Goal: Information Seeking & Learning: Check status

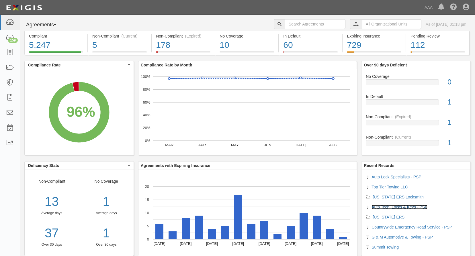
click at [390, 206] on link "Auto Tech, Locks & Keys - PSP" at bounding box center [399, 207] width 56 height 5
click at [381, 187] on link "Top Tier Towing LLC" at bounding box center [389, 187] width 36 height 5
click at [372, 28] on input "text" at bounding box center [391, 24] width 59 height 10
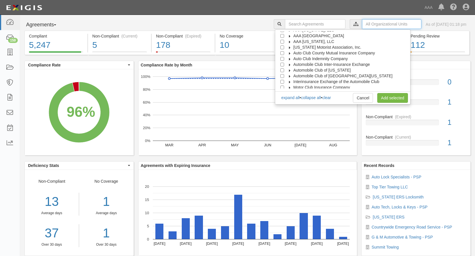
scroll to position [23, 0]
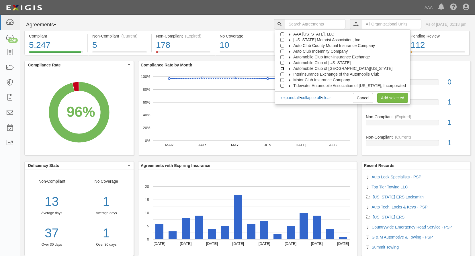
click at [284, 69] on input "Automobile Club of Southern California" at bounding box center [282, 69] width 4 height 4
checkbox input "true"
click at [396, 97] on link "Add selected" at bounding box center [392, 98] width 31 height 10
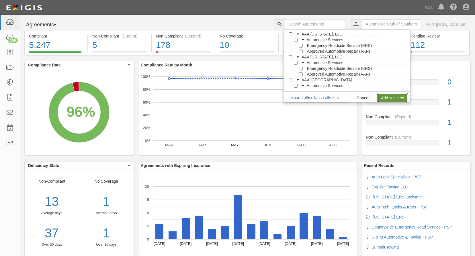
scroll to position [0, 0]
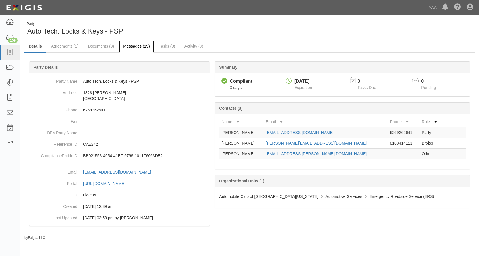
click at [135, 45] on link "Messages (19)" at bounding box center [136, 46] width 35 height 12
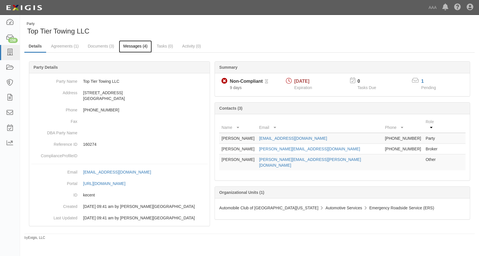
click at [138, 46] on link "Messages (4)" at bounding box center [135, 46] width 33 height 12
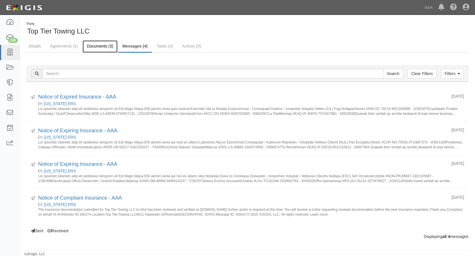
click at [103, 46] on link "Documents (3)" at bounding box center [100, 46] width 35 height 12
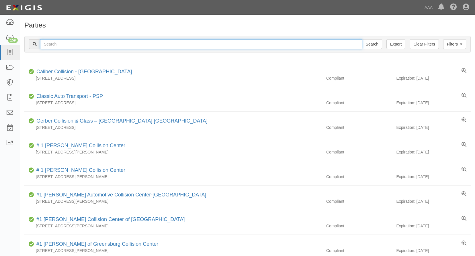
click at [87, 46] on input "text" at bounding box center [201, 44] width 322 height 10
type input "Amirepair 1 inc"
click at [362, 39] on input "Search" at bounding box center [372, 44] width 20 height 10
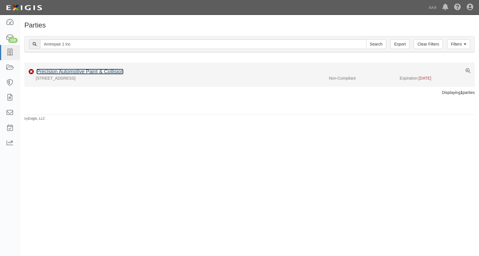
click at [114, 70] on link "Precision Automotive Paint & Collision" at bounding box center [79, 72] width 87 height 6
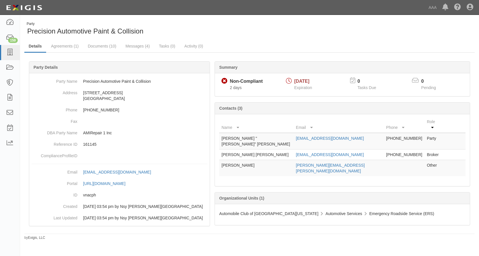
click at [254, 196] on b "Organizational Units (1)" at bounding box center [241, 198] width 45 height 5
click at [261, 196] on b "Organizational Units (1)" at bounding box center [241, 198] width 45 height 5
click at [135, 44] on link "Messages (4)" at bounding box center [137, 46] width 33 height 12
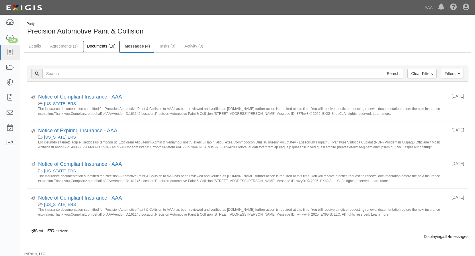
click at [103, 45] on link "Documents (10)" at bounding box center [101, 46] width 37 height 12
click at [10, 49] on icon at bounding box center [10, 52] width 8 height 7
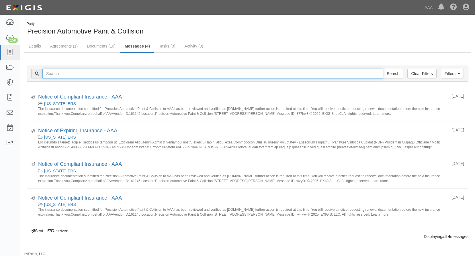
click at [64, 74] on input "text" at bounding box center [212, 74] width 341 height 10
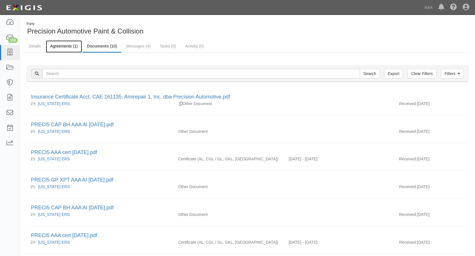
click at [65, 44] on link "Agreements (1)" at bounding box center [64, 46] width 36 height 12
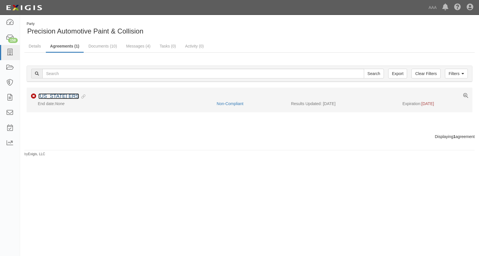
click at [54, 98] on link "[US_STATE] ERS" at bounding box center [58, 96] width 41 height 6
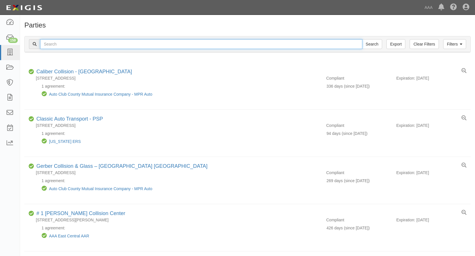
click at [52, 44] on input "text" at bounding box center [201, 44] width 322 height 10
type input "Precision Automotive Paint & Repair"
click at [362, 39] on input "Search" at bounding box center [372, 44] width 20 height 10
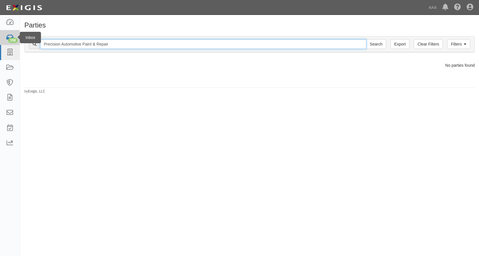
drag, startPoint x: 120, startPoint y: 42, endPoint x: 6, endPoint y: 44, distance: 114.0
click at [6, 44] on body "Toggle navigation Dashboard 159 Inbox Parties Agreements Coverages Documents Me…" at bounding box center [239, 124] width 479 height 248
type input "cae1135"
click at [366, 39] on input "Search" at bounding box center [376, 44] width 20 height 10
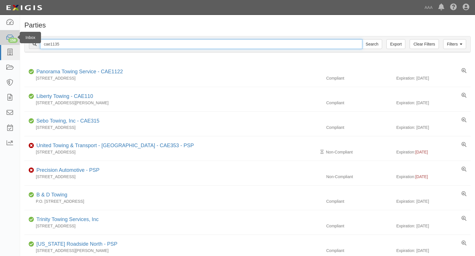
drag, startPoint x: 62, startPoint y: 45, endPoint x: 5, endPoint y: 45, distance: 57.0
type input "Amirepair"
click at [362, 39] on input "Search" at bounding box center [372, 44] width 20 height 10
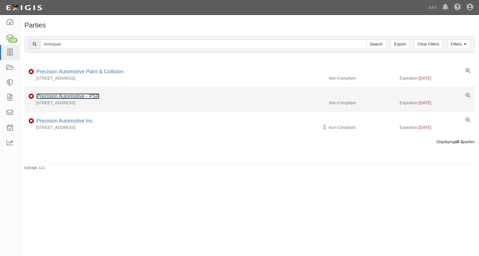
click at [65, 97] on link "Precision Automotive - PSP" at bounding box center [67, 96] width 63 height 6
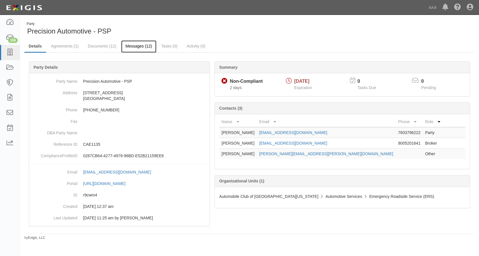
click at [145, 48] on link "Messages (12)" at bounding box center [138, 46] width 35 height 12
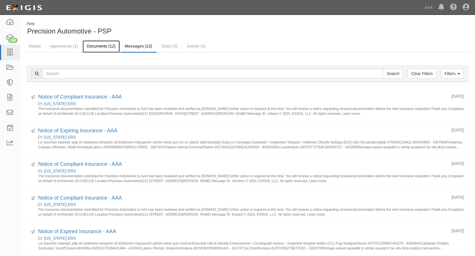
click at [99, 46] on link "Documents (12)" at bounding box center [101, 46] width 37 height 12
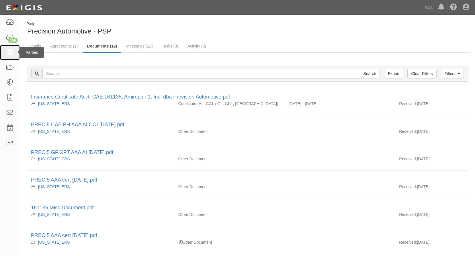
click at [10, 55] on icon at bounding box center [10, 52] width 8 height 7
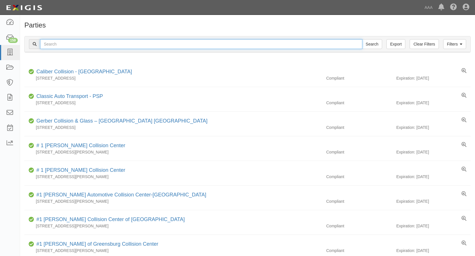
click at [58, 44] on input "text" at bounding box center [201, 44] width 322 height 10
type input "united towing & transport"
click at [362, 39] on input "Search" at bounding box center [372, 44] width 20 height 10
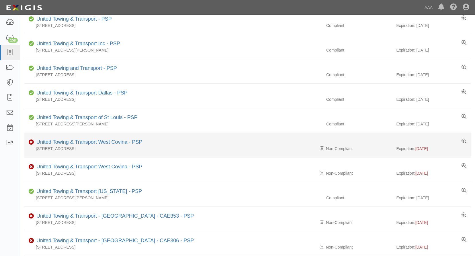
scroll to position [86, 0]
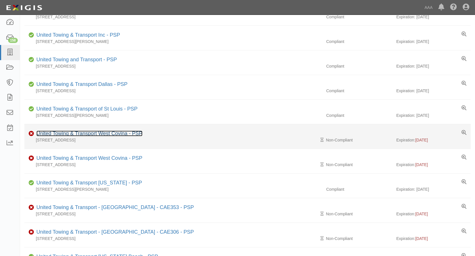
click at [85, 131] on link "United Towing & Transport West Covina - PSP" at bounding box center [89, 134] width 106 height 6
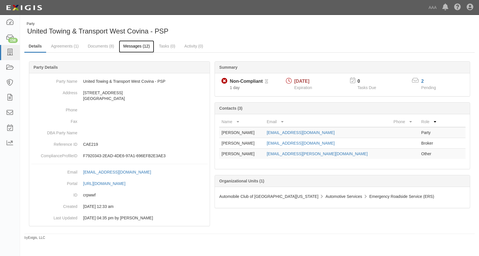
click at [130, 45] on link "Messages (12)" at bounding box center [136, 46] width 35 height 12
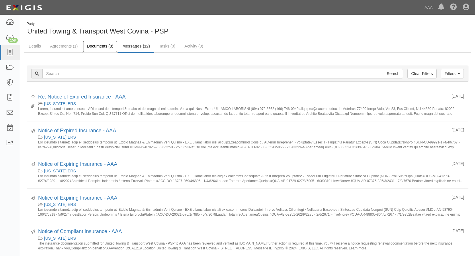
click at [98, 44] on link "Documents (8)" at bounding box center [100, 46] width 35 height 12
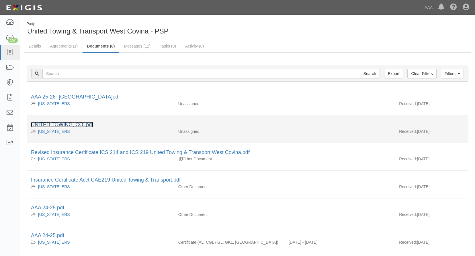
click at [87, 122] on link "UNITED TOWING, COI.pdf" at bounding box center [62, 125] width 62 height 6
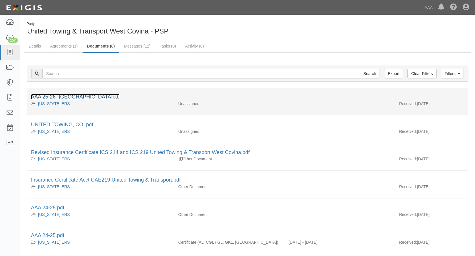
click at [79, 97] on link "AAA 25-26- [GEOGRAPHIC_DATA]pdf" at bounding box center [75, 97] width 89 height 6
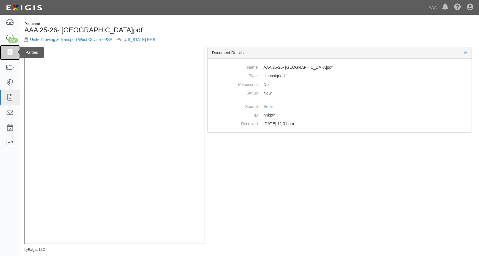
click at [12, 53] on icon at bounding box center [10, 52] width 8 height 7
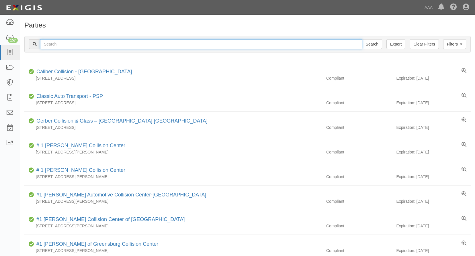
click at [51, 44] on input "text" at bounding box center [201, 44] width 322 height 10
type input "auto lock specialists"
click at [362, 39] on input "Search" at bounding box center [372, 44] width 20 height 10
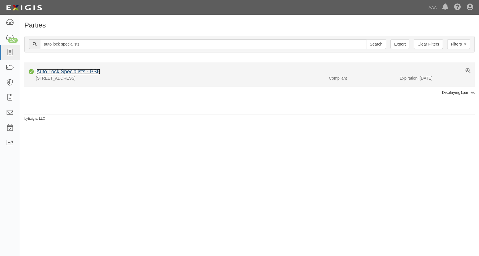
click at [78, 70] on link "Auto Lock Specialists - PSP" at bounding box center [68, 72] width 64 height 6
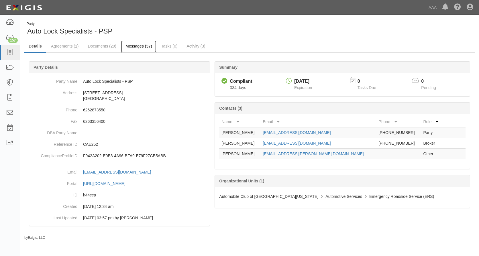
click at [138, 46] on link "Messages (37)" at bounding box center [138, 46] width 35 height 12
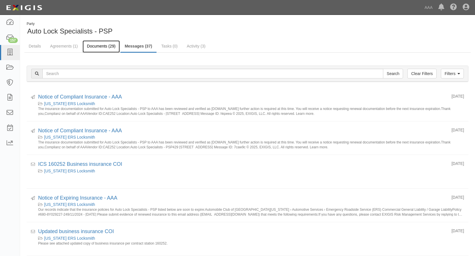
click at [97, 46] on link "Documents (29)" at bounding box center [101, 46] width 37 height 12
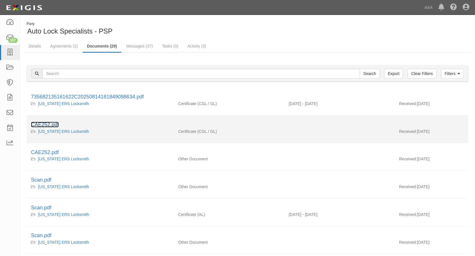
click at [56, 123] on link "CAE252.pdf" at bounding box center [45, 125] width 28 height 6
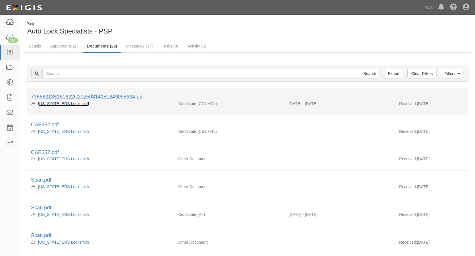
click at [68, 102] on link "California ERS Locksmith" at bounding box center [63, 103] width 51 height 5
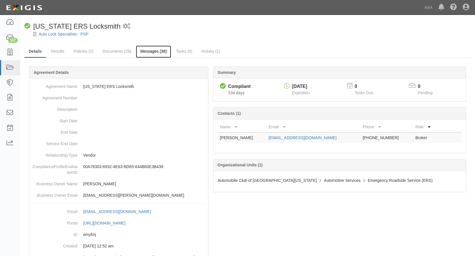
click at [153, 51] on link "Messages (38)" at bounding box center [153, 52] width 35 height 12
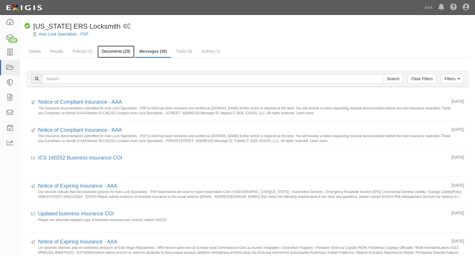
click at [116, 50] on link "Documents (29)" at bounding box center [115, 52] width 37 height 12
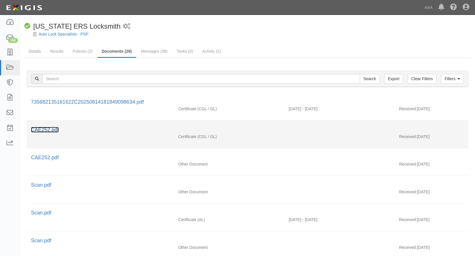
click at [45, 130] on link "CAE252.pdf" at bounding box center [45, 130] width 28 height 6
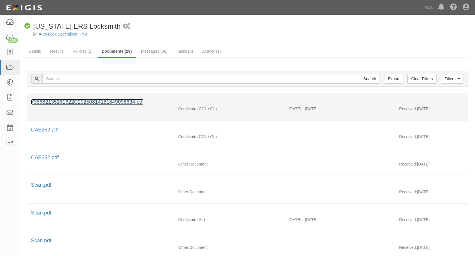
click at [89, 101] on link "735682135161622C20250814181849098634.pdf" at bounding box center [87, 102] width 113 height 6
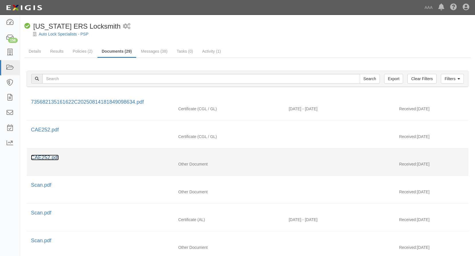
click at [53, 158] on link "CAE252.pdf" at bounding box center [45, 158] width 28 height 6
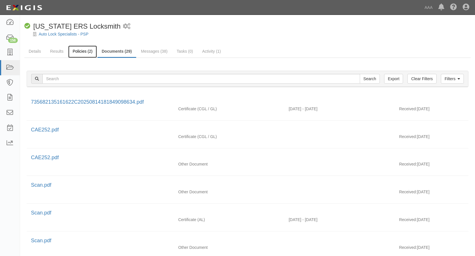
click at [83, 49] on link "Policies (2)" at bounding box center [82, 52] width 28 height 12
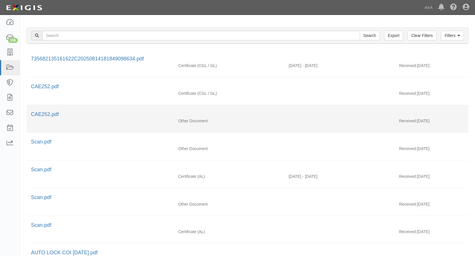
scroll to position [57, 0]
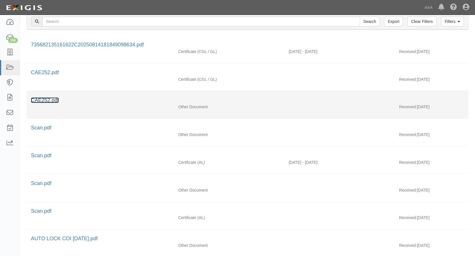
click at [38, 99] on link "CAE252.pdf" at bounding box center [45, 100] width 28 height 6
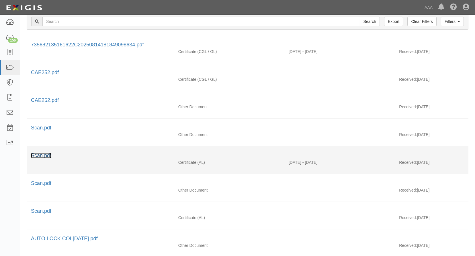
click at [44, 156] on link "Scan.pdf" at bounding box center [41, 156] width 20 height 6
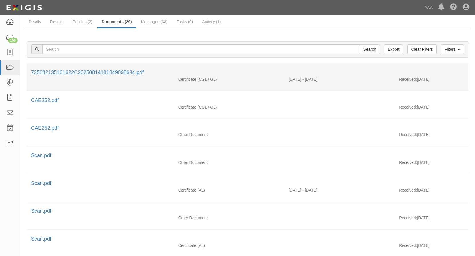
scroll to position [0, 0]
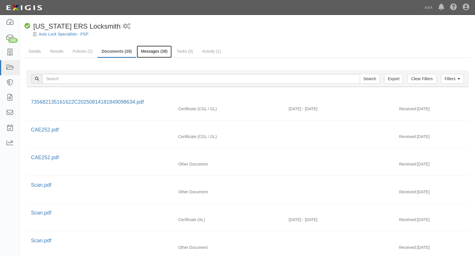
click at [145, 49] on link "Messages (38)" at bounding box center [154, 52] width 35 height 12
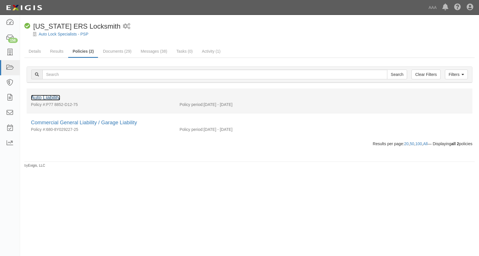
click at [47, 96] on link "Auto Liability" at bounding box center [45, 98] width 29 height 6
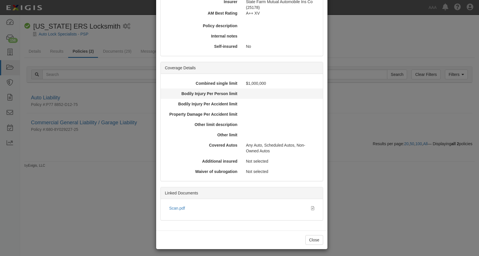
scroll to position [97, 0]
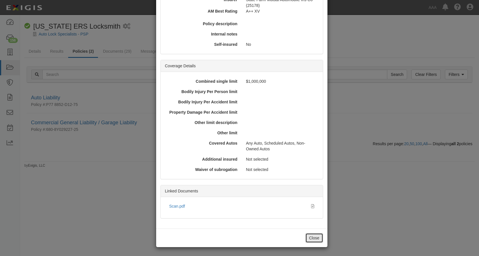
click at [313, 238] on button "Close" at bounding box center [314, 238] width 18 height 10
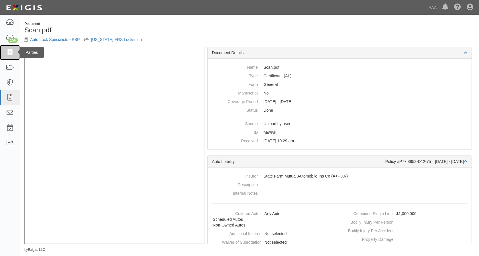
click at [13, 52] on icon at bounding box center [10, 52] width 8 height 7
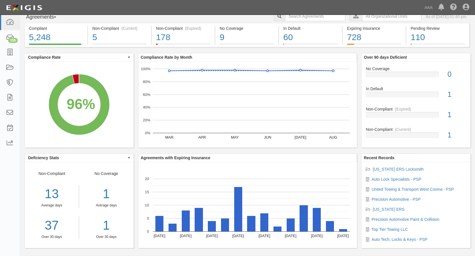
scroll to position [14, 0]
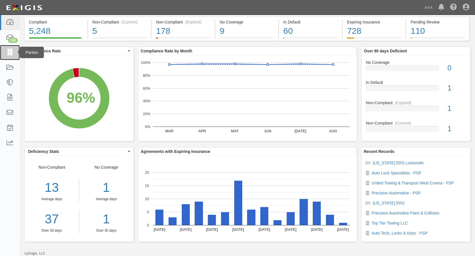
click at [11, 51] on icon at bounding box center [10, 52] width 8 height 7
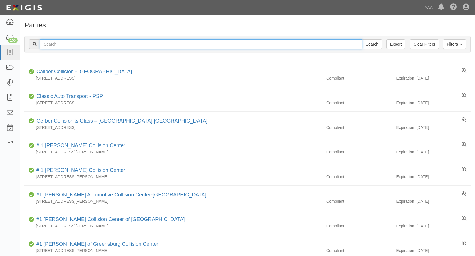
click at [64, 45] on input "text" at bounding box center [201, 44] width 322 height 10
type input "S & J Towing service"
click at [362, 39] on input "Search" at bounding box center [372, 44] width 20 height 10
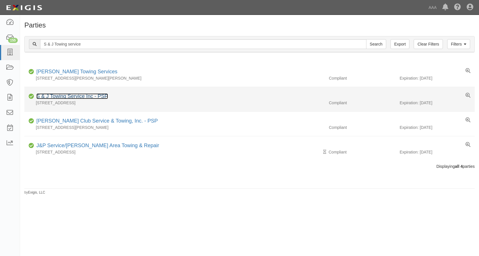
click at [68, 96] on link "S & J Towing Service Inc - PSP" at bounding box center [72, 96] width 72 height 6
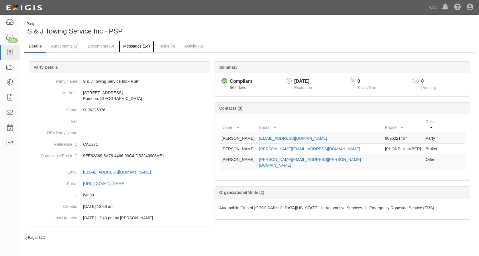
click at [138, 44] on link "Messages (14)" at bounding box center [136, 46] width 35 height 12
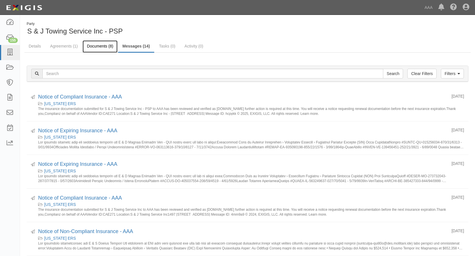
drag, startPoint x: 99, startPoint y: 46, endPoint x: 95, endPoint y: 48, distance: 4.3
click at [99, 46] on link "Documents (8)" at bounding box center [100, 46] width 35 height 12
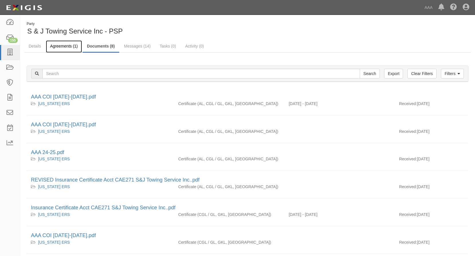
click at [56, 45] on link "Agreements (1)" at bounding box center [64, 46] width 36 height 12
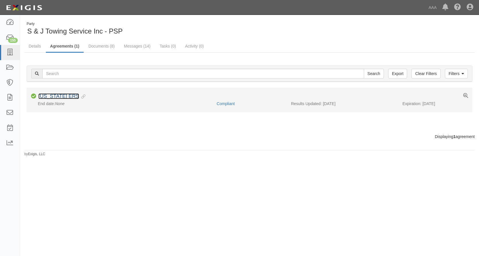
click at [60, 95] on link "[US_STATE] ERS" at bounding box center [58, 96] width 41 height 6
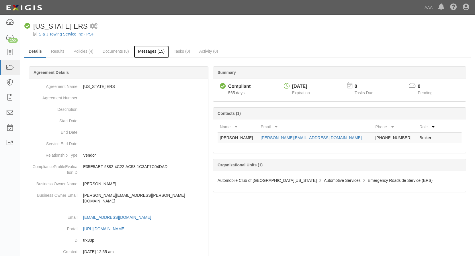
click at [154, 51] on link "Messages (15)" at bounding box center [151, 52] width 35 height 12
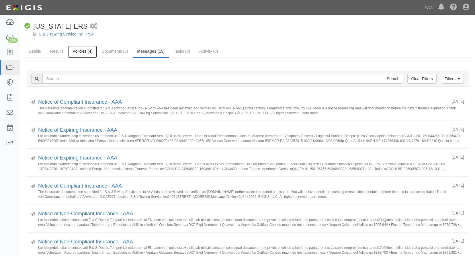
click at [77, 53] on link "Policies (4)" at bounding box center [82, 52] width 28 height 12
